Goal: Task Accomplishment & Management: Use online tool/utility

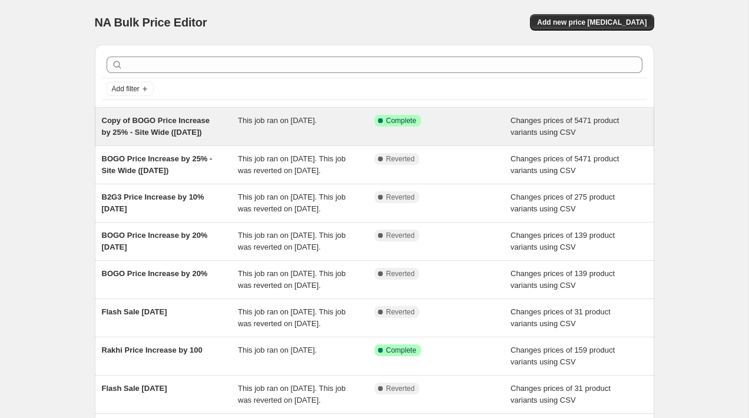
click at [165, 128] on span "Copy of BOGO Price Increase by 25% - Site Wide ([DATE])" at bounding box center [156, 126] width 108 height 21
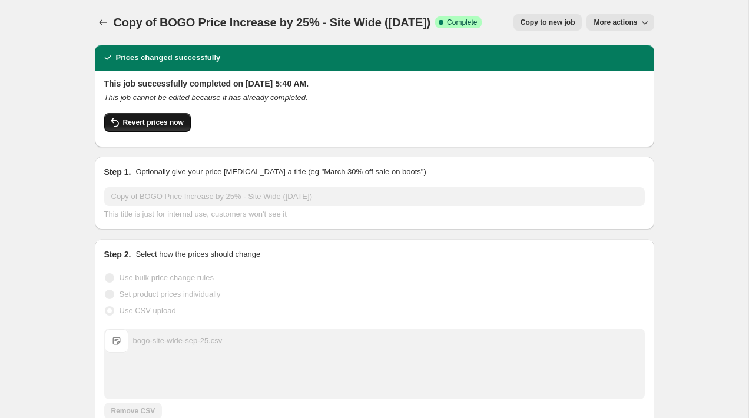
click at [173, 119] on span "Revert prices now" at bounding box center [153, 122] width 61 height 9
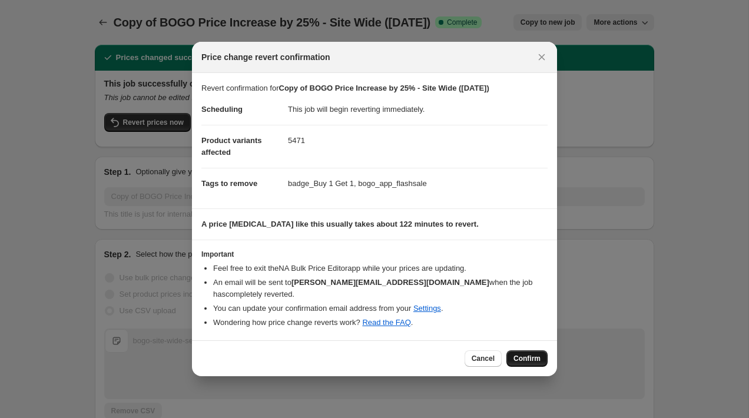
click at [530, 354] on span "Confirm" at bounding box center [526, 358] width 27 height 9
